Goal: Find specific page/section: Find specific page/section

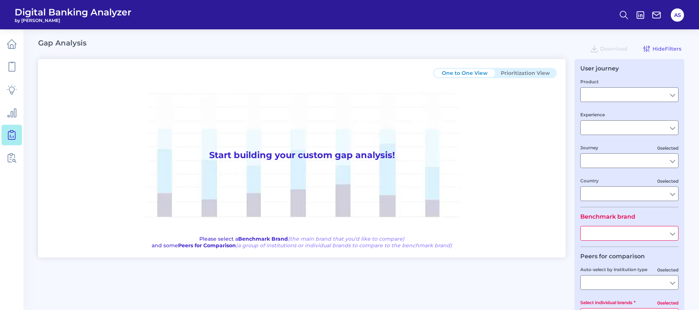
type input "Checking / Current Account"
type input "Mobile Servicing"
type input "Pre-Login Area, New Customer Onboarding, Login & Authentication, Accounts and t…"
type input "[GEOGRAPHIC_DATA]"
type input "All Select individual brands"
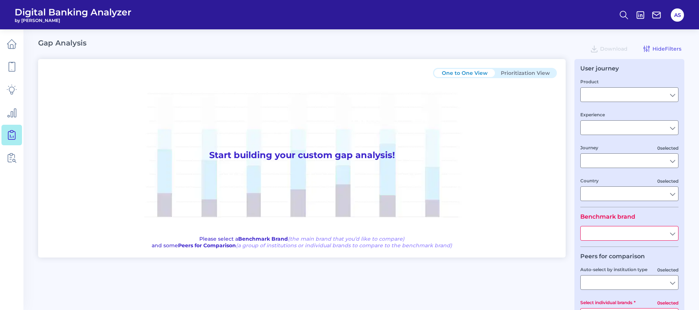
type input "All Journeys"
